Goal: Find specific page/section: Find specific page/section

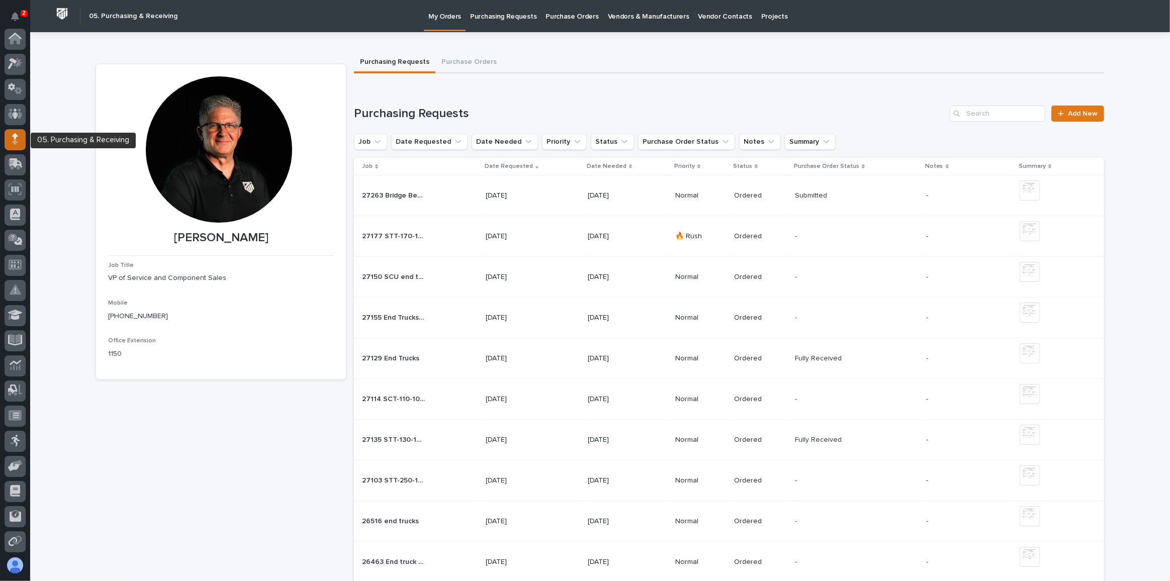
click at [14, 137] on icon at bounding box center [15, 136] width 6 height 6
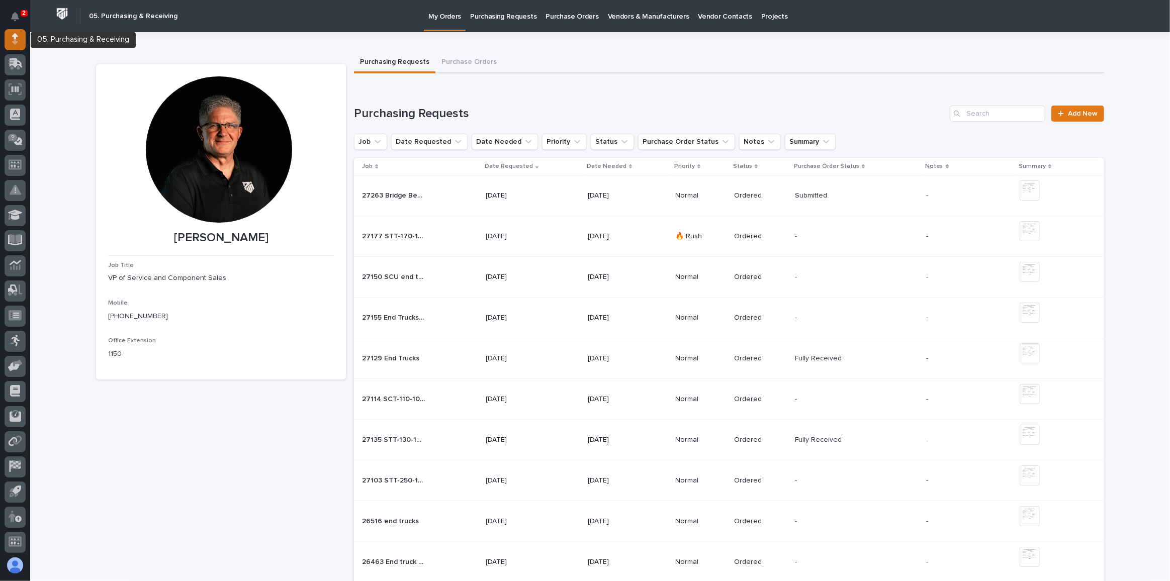
click at [14, 39] on icon at bounding box center [15, 42] width 6 height 6
click at [14, 39] on icon at bounding box center [15, 39] width 10 height 10
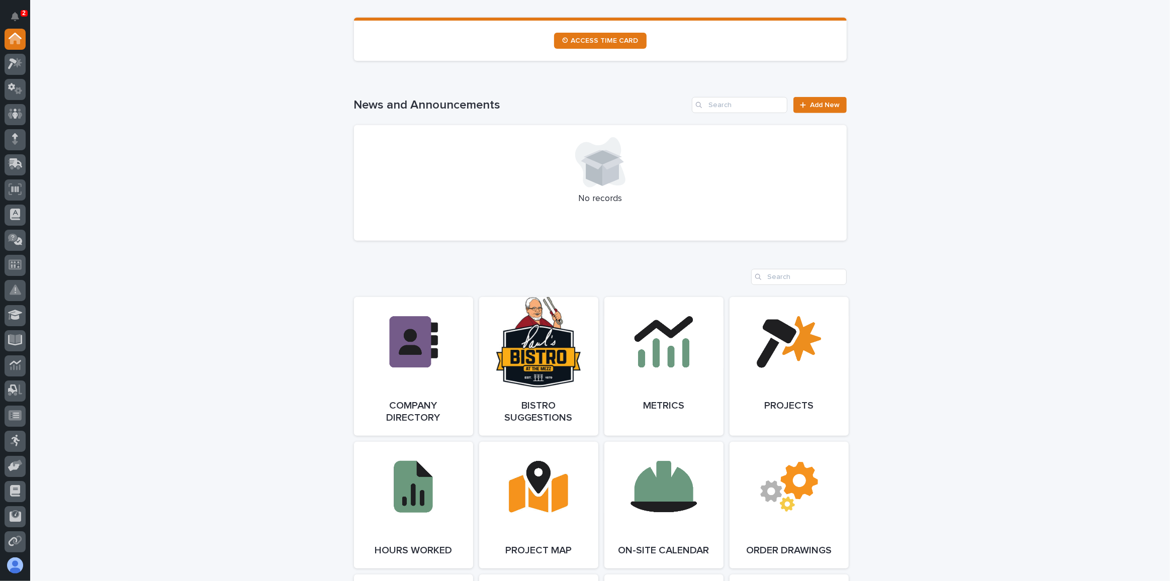
scroll to position [609, 0]
click at [666, 348] on link "Open Link" at bounding box center [663, 366] width 119 height 139
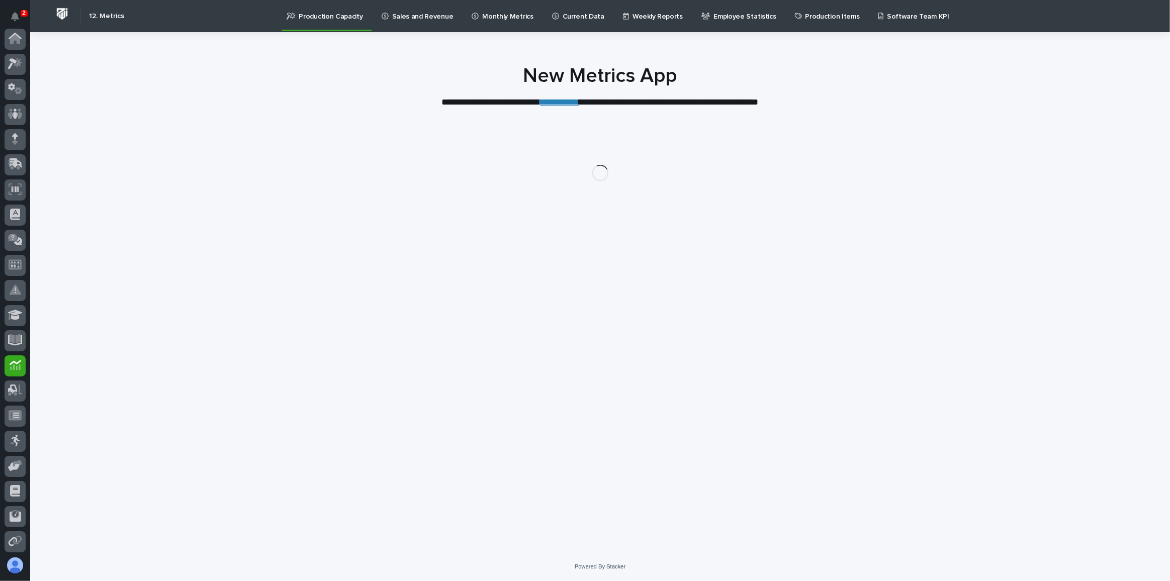
scroll to position [102, 0]
